Goal: Task Accomplishment & Management: Use online tool/utility

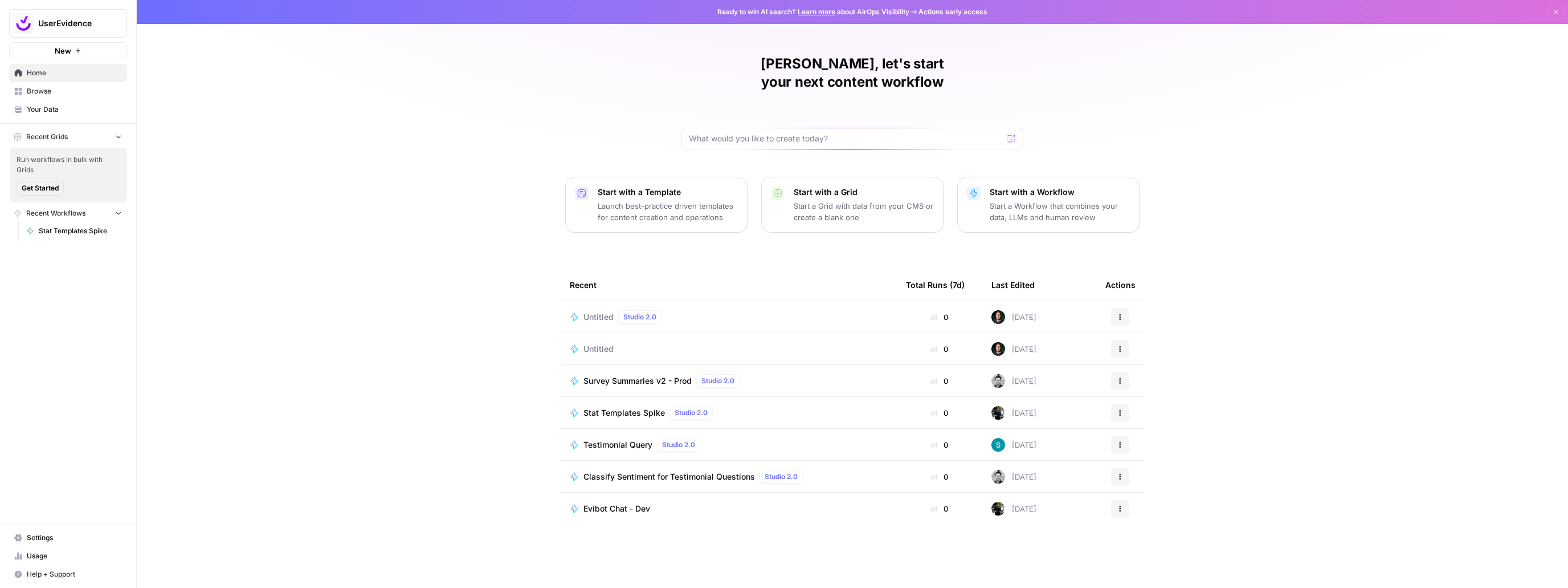
click at [612, 407] on span "Stat Templates Spike" at bounding box center [624, 413] width 82 height 11
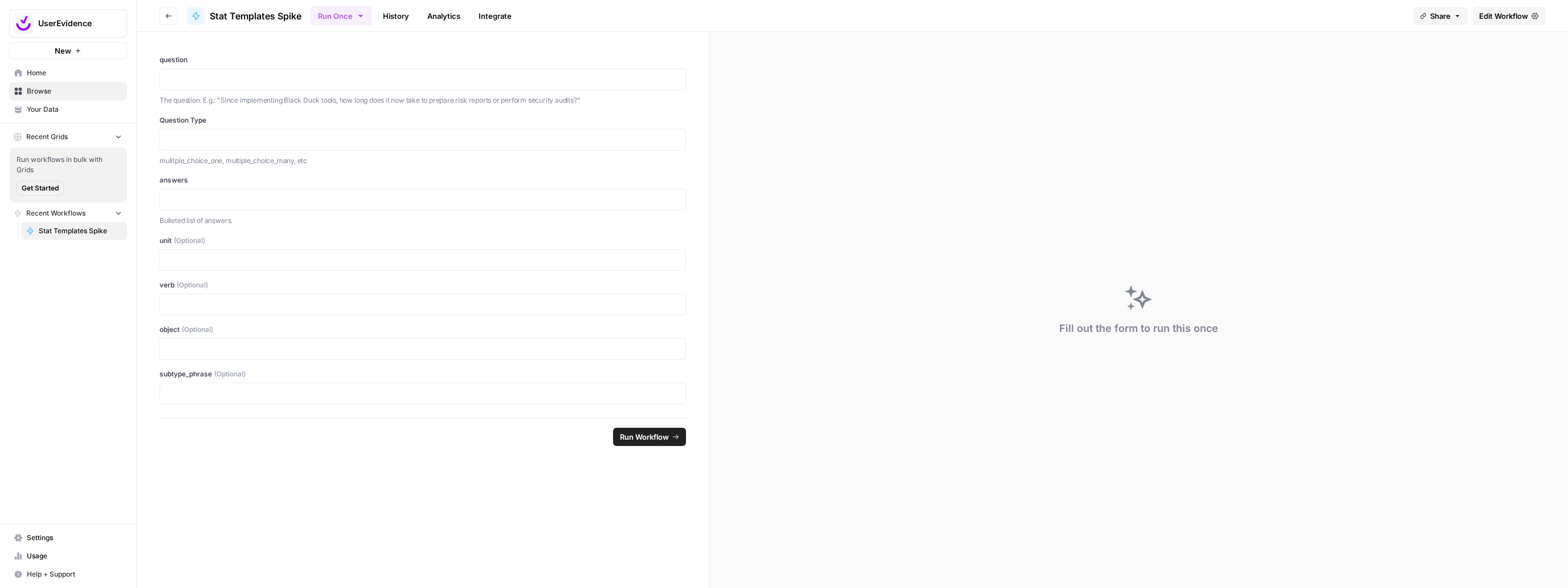
click at [1503, 17] on span "Edit Workflow" at bounding box center [1503, 16] width 49 height 11
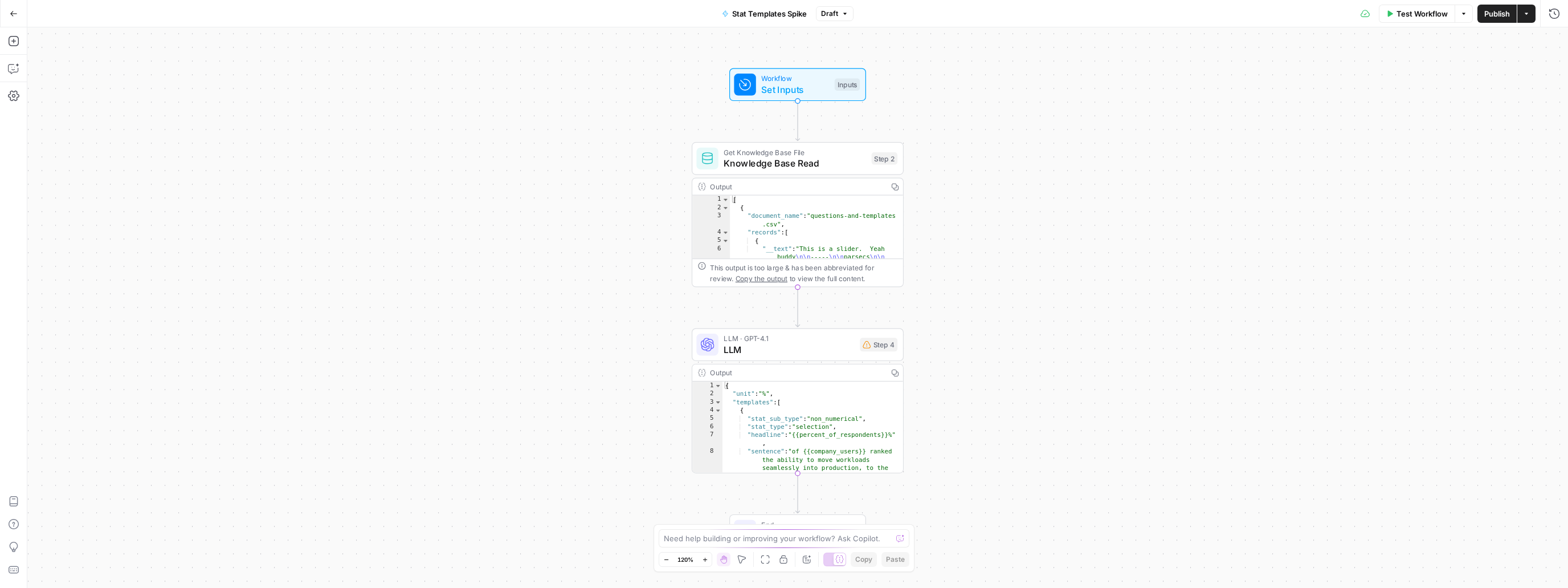
scroll to position [176, 0]
type textarea "**********"
click at [792, 395] on div "} , { "stat_sub_type" : "numerical" , "stat_type" : "average" , "headline" : "{…" at bounding box center [813, 428] width 181 height 108
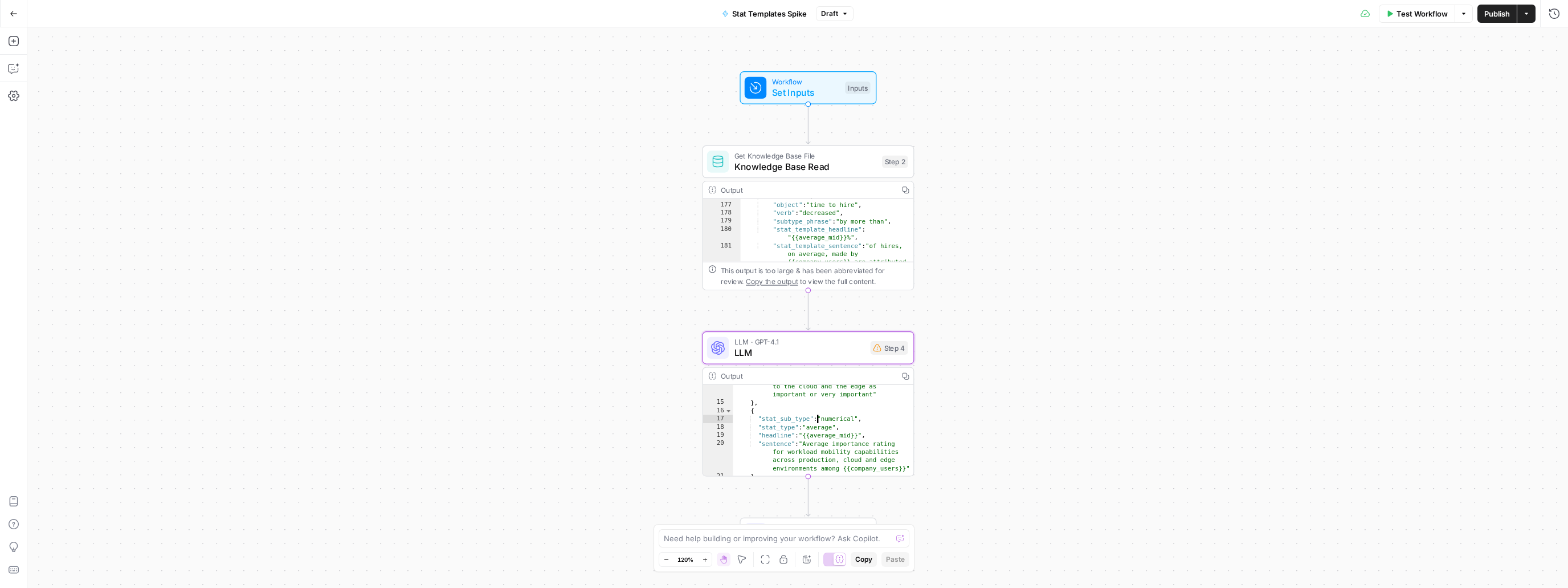
scroll to position [2034, 0]
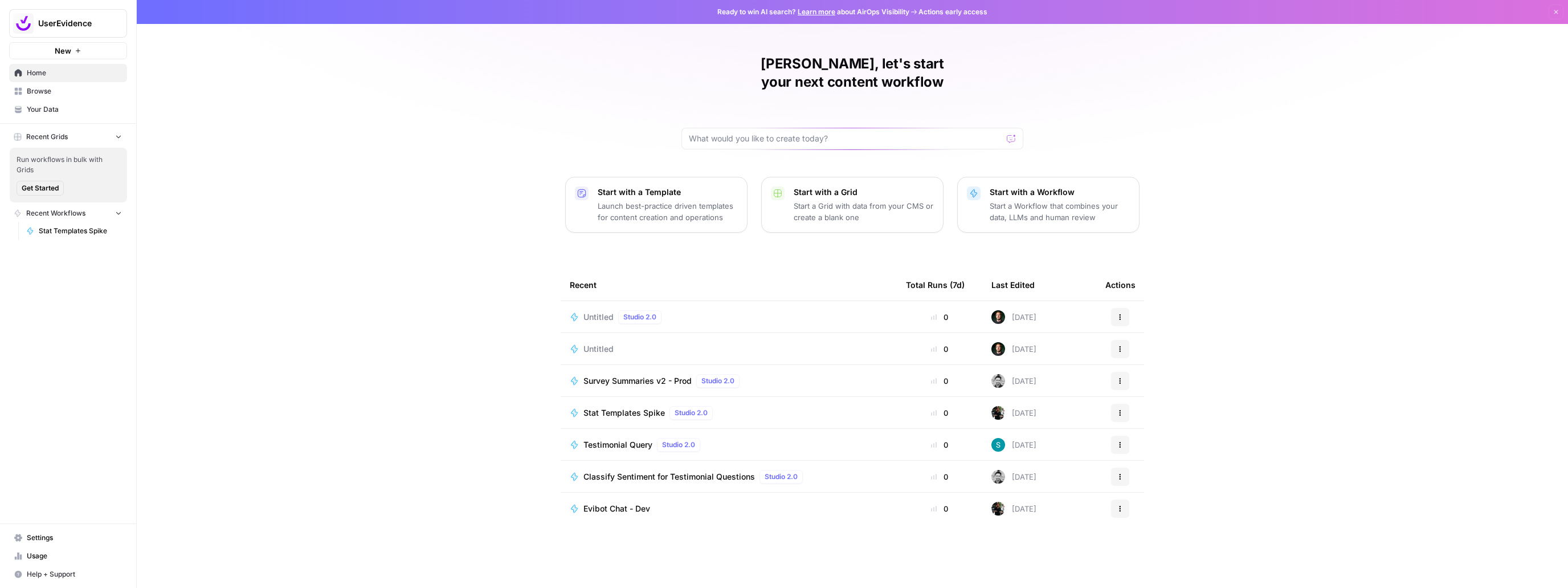
click at [98, 214] on button "Recent Workflows" at bounding box center [68, 213] width 118 height 17
click at [101, 213] on button "Recent Workflows" at bounding box center [68, 213] width 118 height 17
click at [58, 94] on span "Browse" at bounding box center [74, 91] width 95 height 11
